Goal: Task Accomplishment & Management: Use online tool/utility

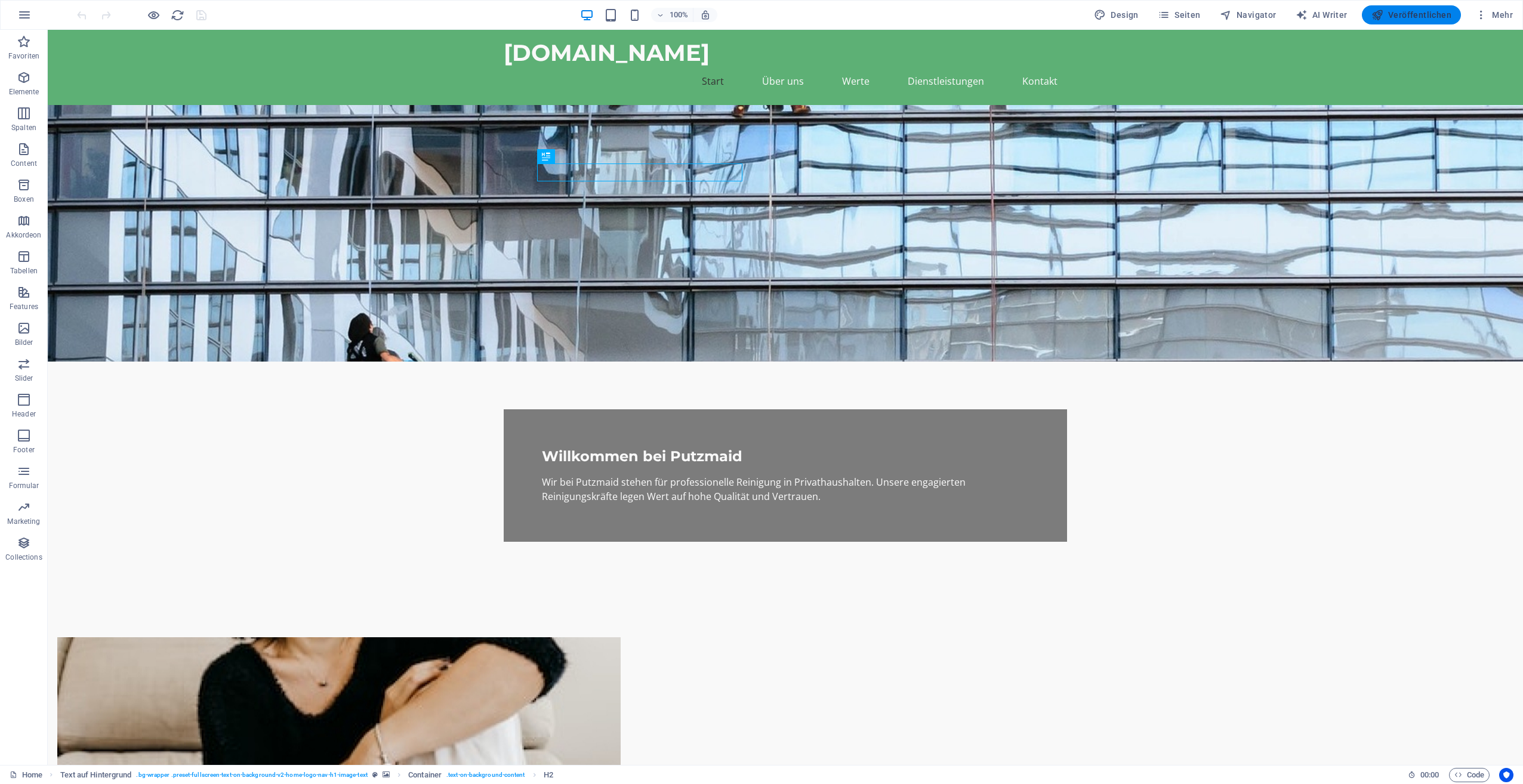
click at [1406, 13] on span "Veröffentlichen" at bounding box center [1411, 15] width 80 height 12
click at [1196, 10] on span "Seiten" at bounding box center [1180, 15] width 43 height 12
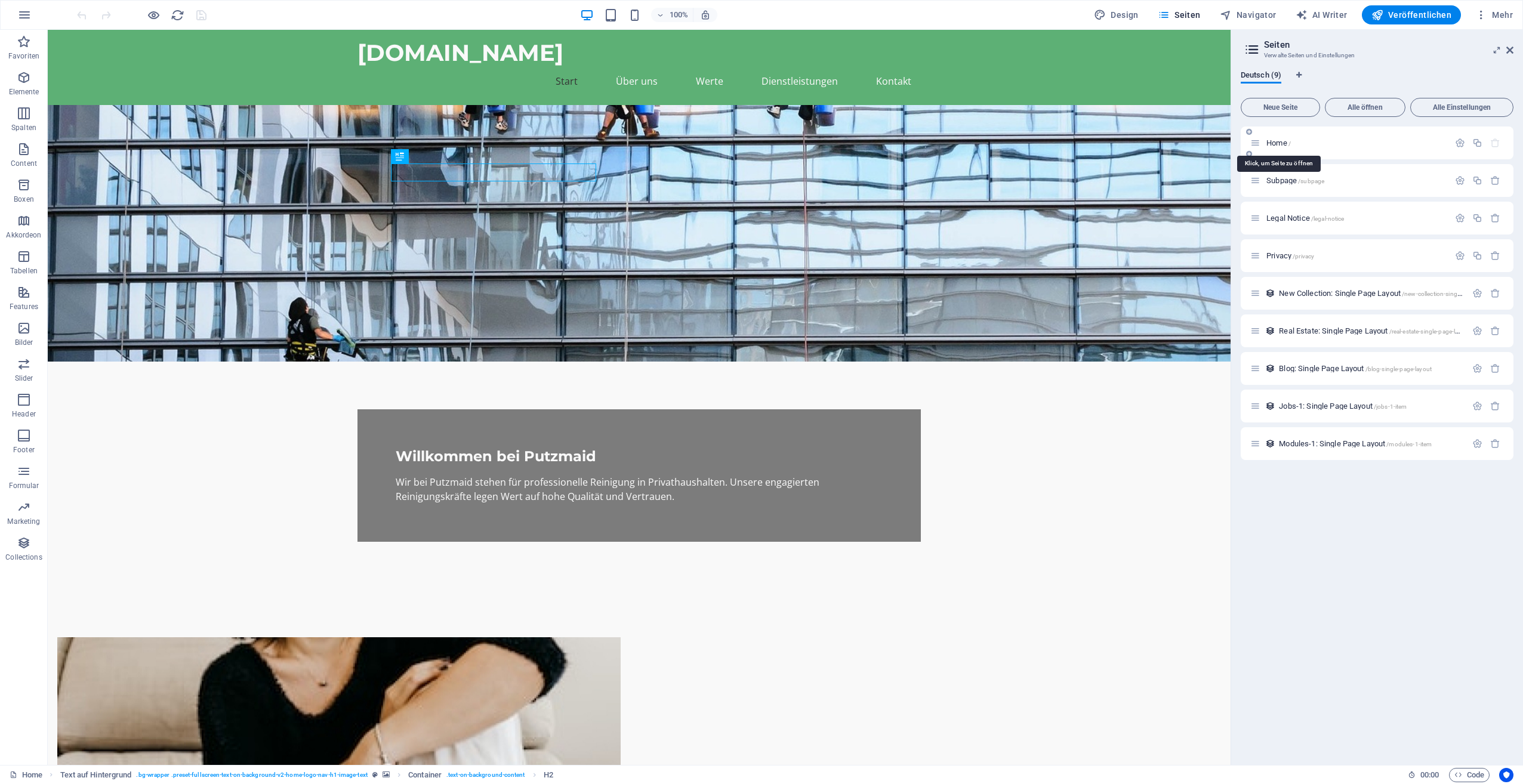
click at [1275, 145] on span "Home /" at bounding box center [1278, 143] width 25 height 9
